Goal: Navigation & Orientation: Understand site structure

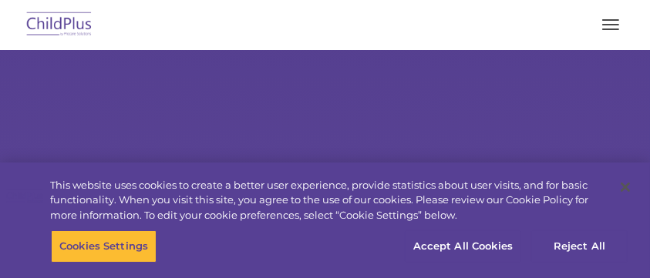
select select "MEDIUM"
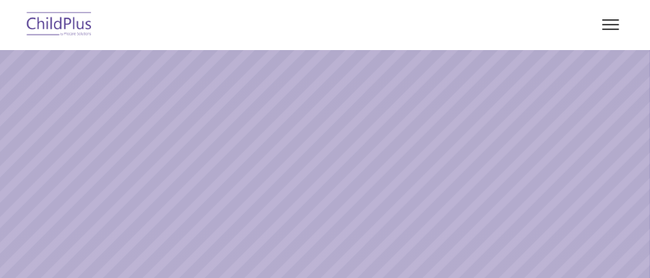
select select "MEDIUM"
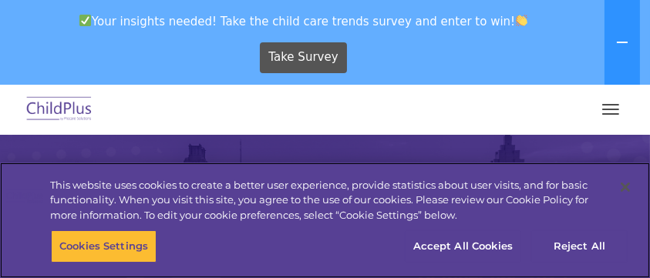
scroll to position [20, 0]
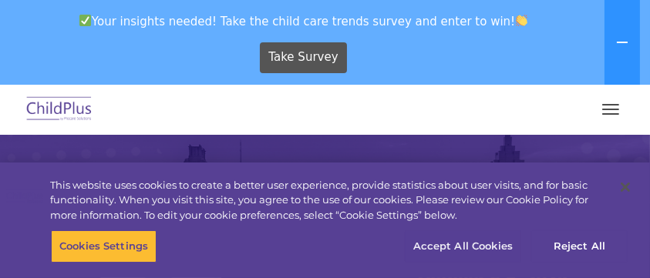
click at [496, 251] on button "Accept All Cookies" at bounding box center [463, 246] width 116 height 32
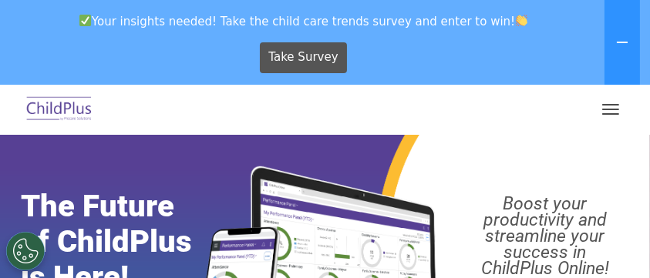
click at [612, 109] on span "button" at bounding box center [610, 110] width 17 height 2
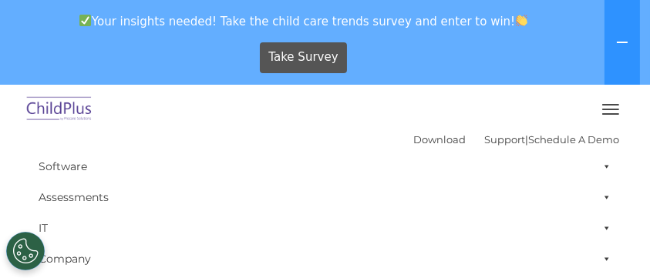
scroll to position [49, 0]
click at [612, 114] on span "button" at bounding box center [610, 114] width 17 height 2
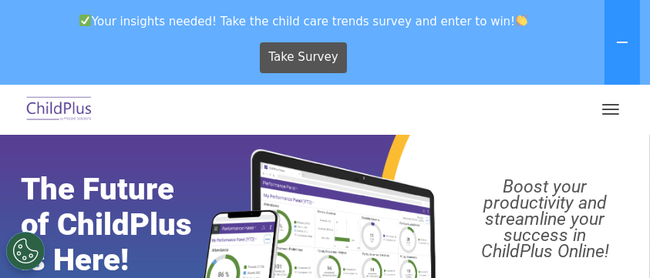
scroll to position [0, 0]
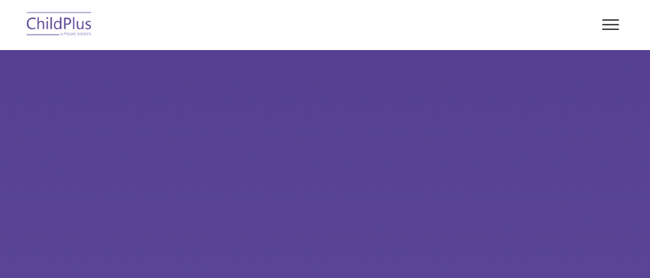
select select "MEDIUM"
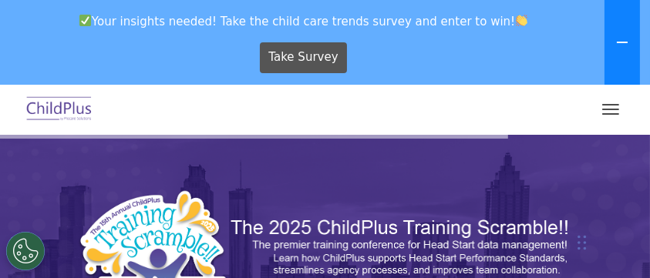
click at [624, 40] on icon at bounding box center [622, 42] width 12 height 12
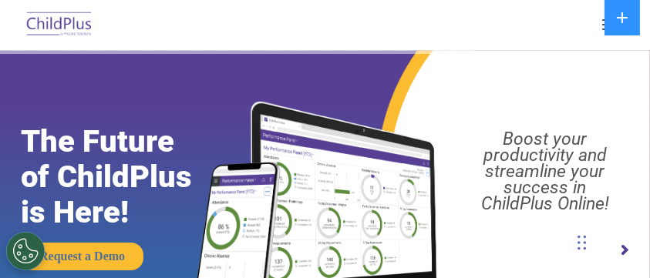
click at [597, 35] on button "button" at bounding box center [610, 24] width 32 height 25
